Goal: Task Accomplishment & Management: Manage account settings

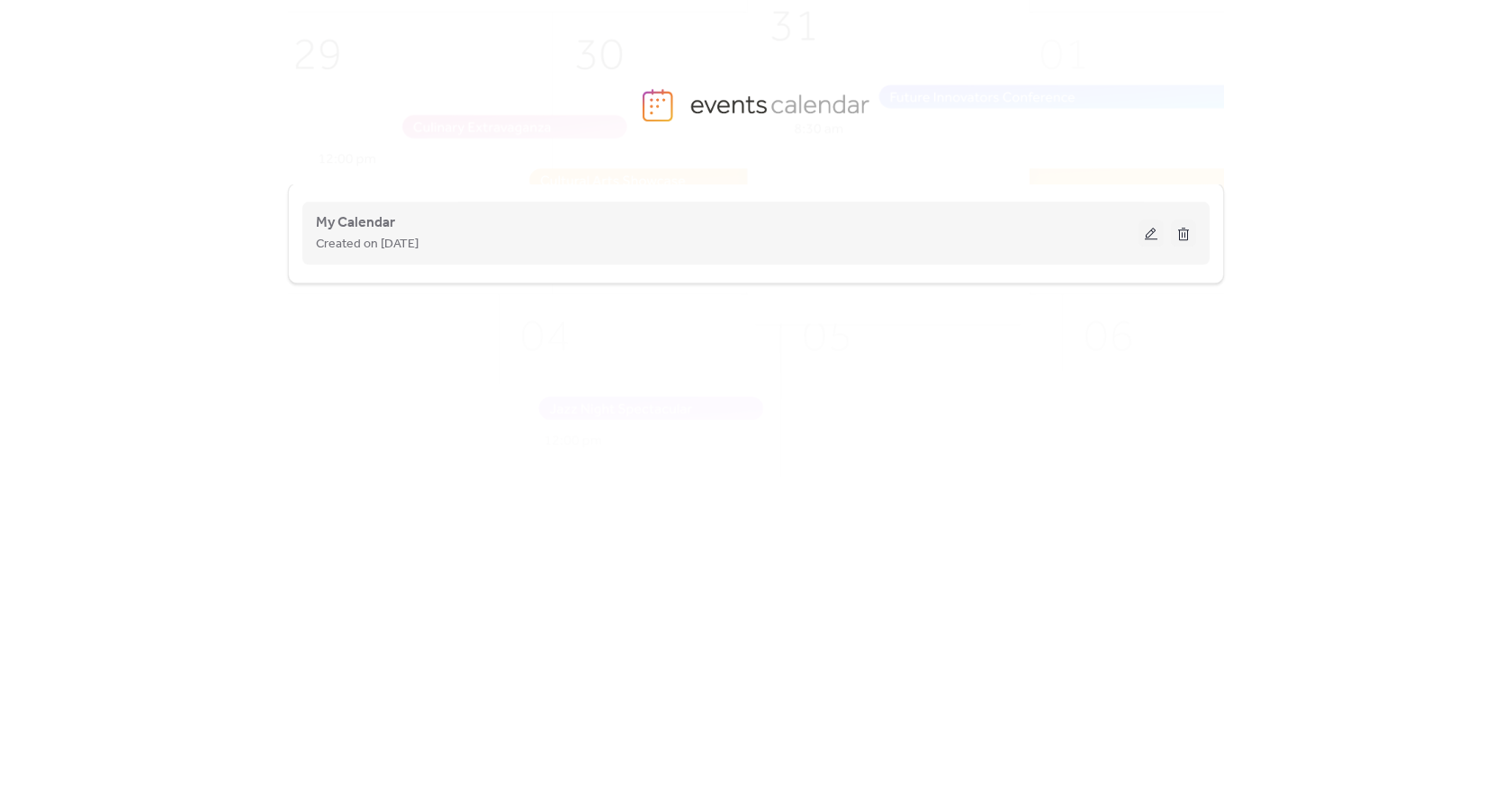
click at [896, 255] on div "My Calendar Created on [DATE]" at bounding box center [756, 232] width 880 height 72
click at [841, 221] on div "My Calendar Created on [DATE]" at bounding box center [727, 233] width 823 height 44
click at [368, 230] on span "My Calendar" at bounding box center [355, 223] width 79 height 22
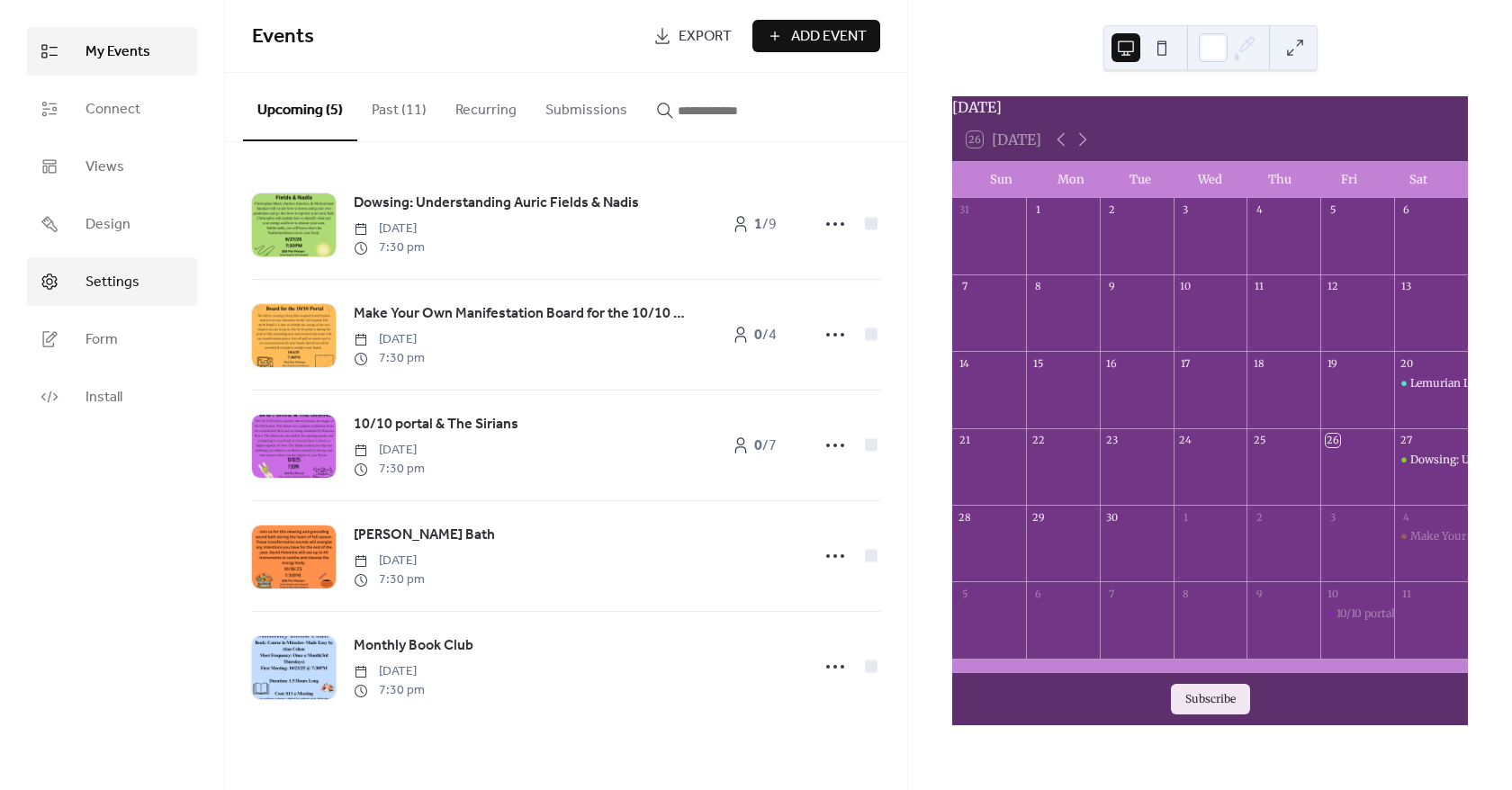
click at [124, 290] on span "Settings" at bounding box center [112, 283] width 54 height 22
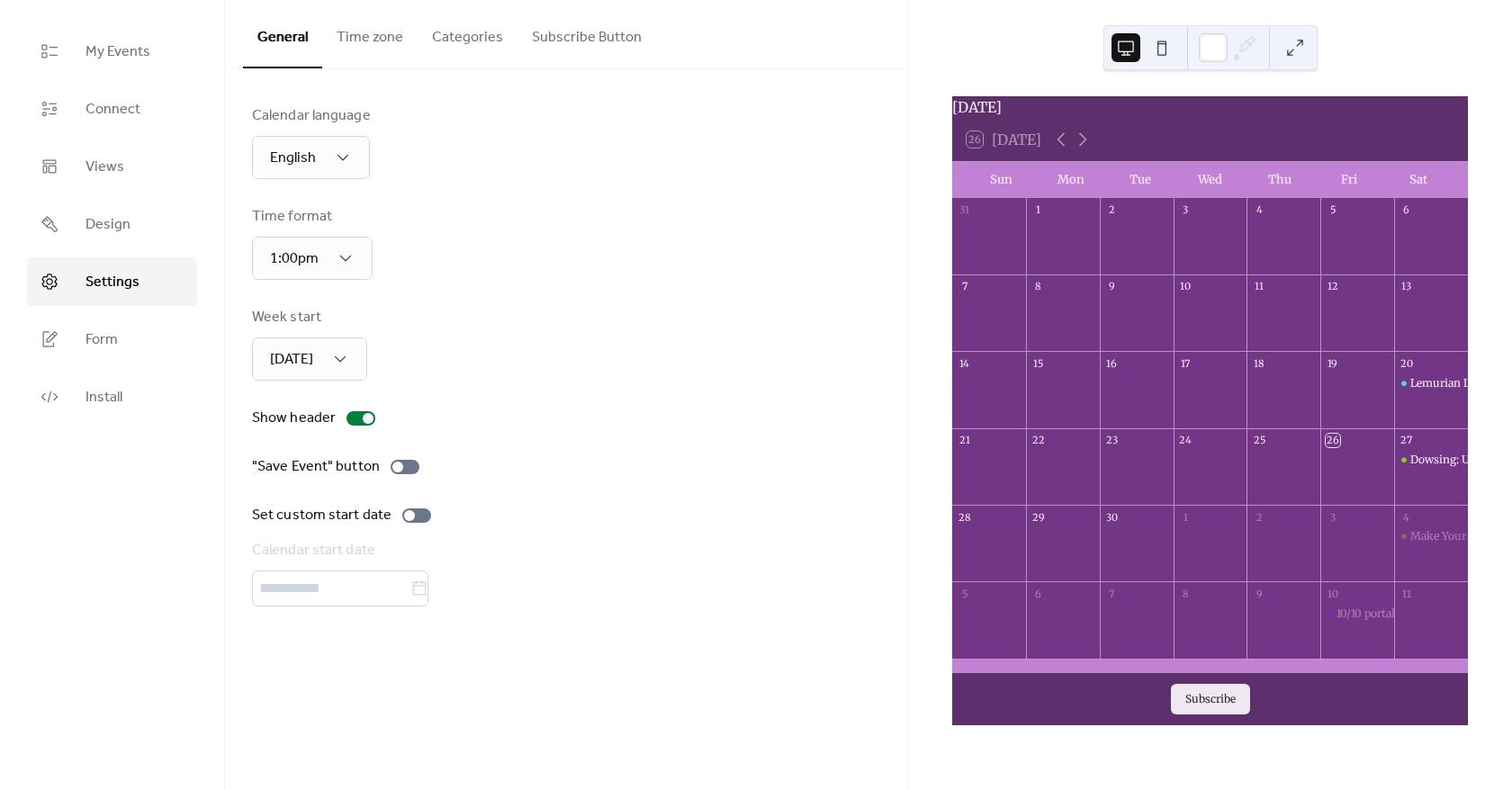
click at [578, 41] on button "Subscribe Button" at bounding box center [586, 33] width 138 height 66
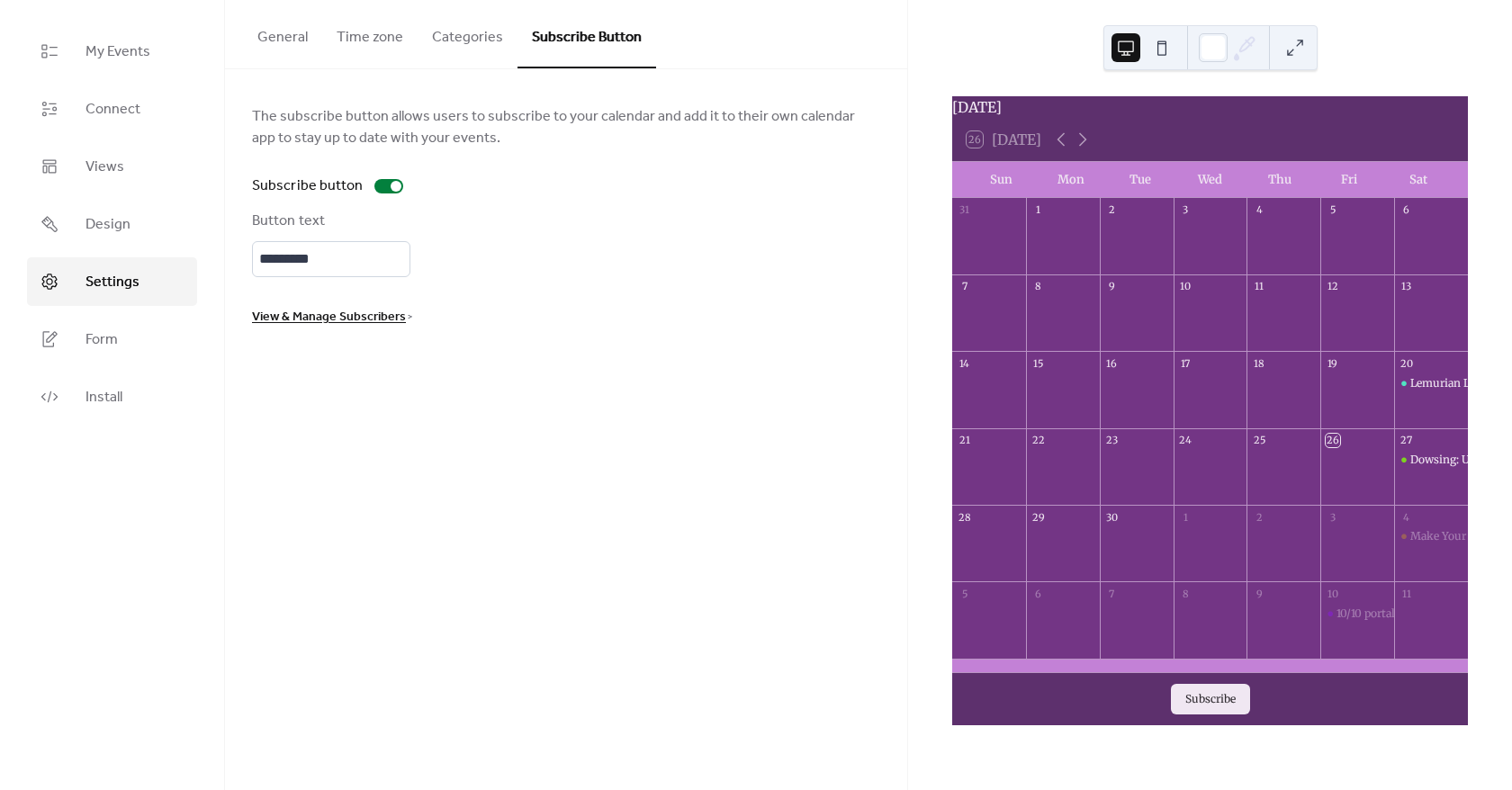
click at [331, 318] on span "View & Manage Subscribers" at bounding box center [329, 317] width 154 height 22
